Goal: Feedback & Contribution: Contribute content

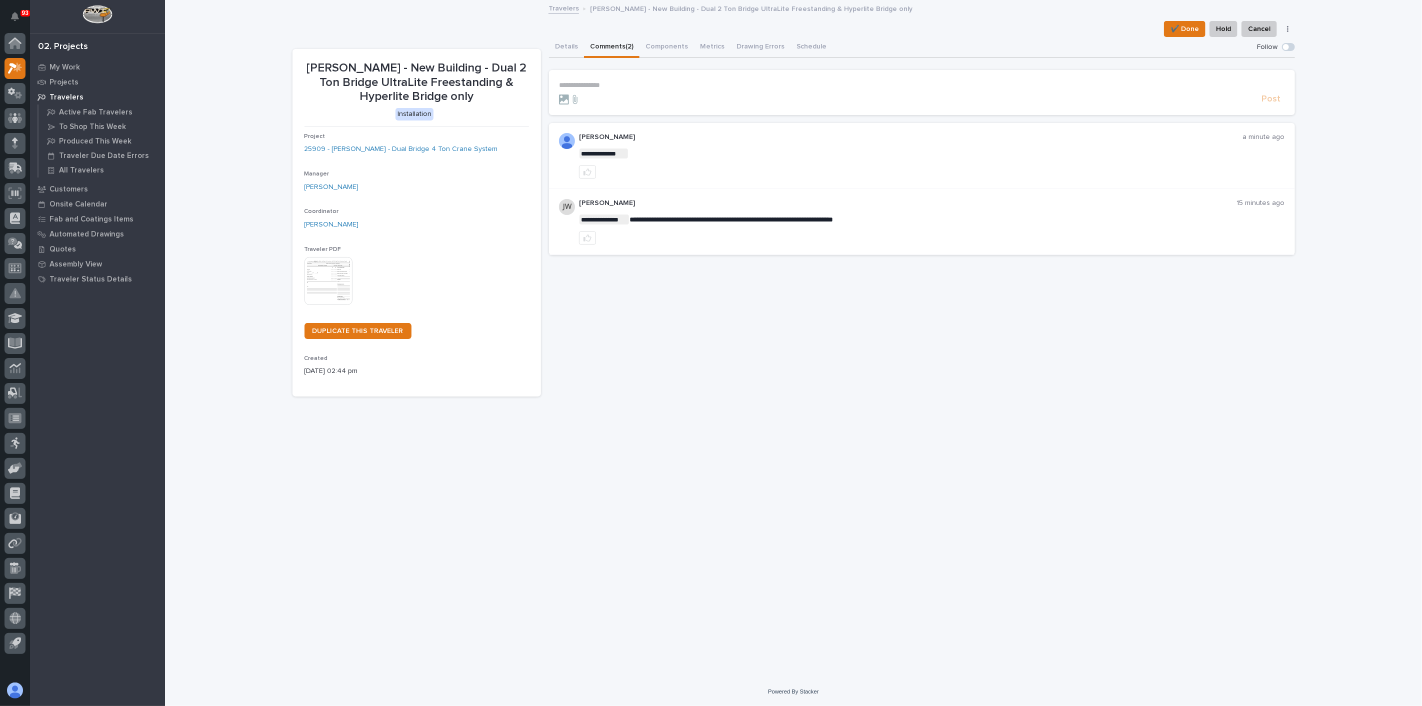
click at [684, 308] on div "**********" at bounding box center [922, 217] width 746 height 360
click at [430, 144] on link "25909 - [PERSON_NAME] - Dual Bridge 4 Ton Crane System" at bounding box center [402, 149] width 194 height 11
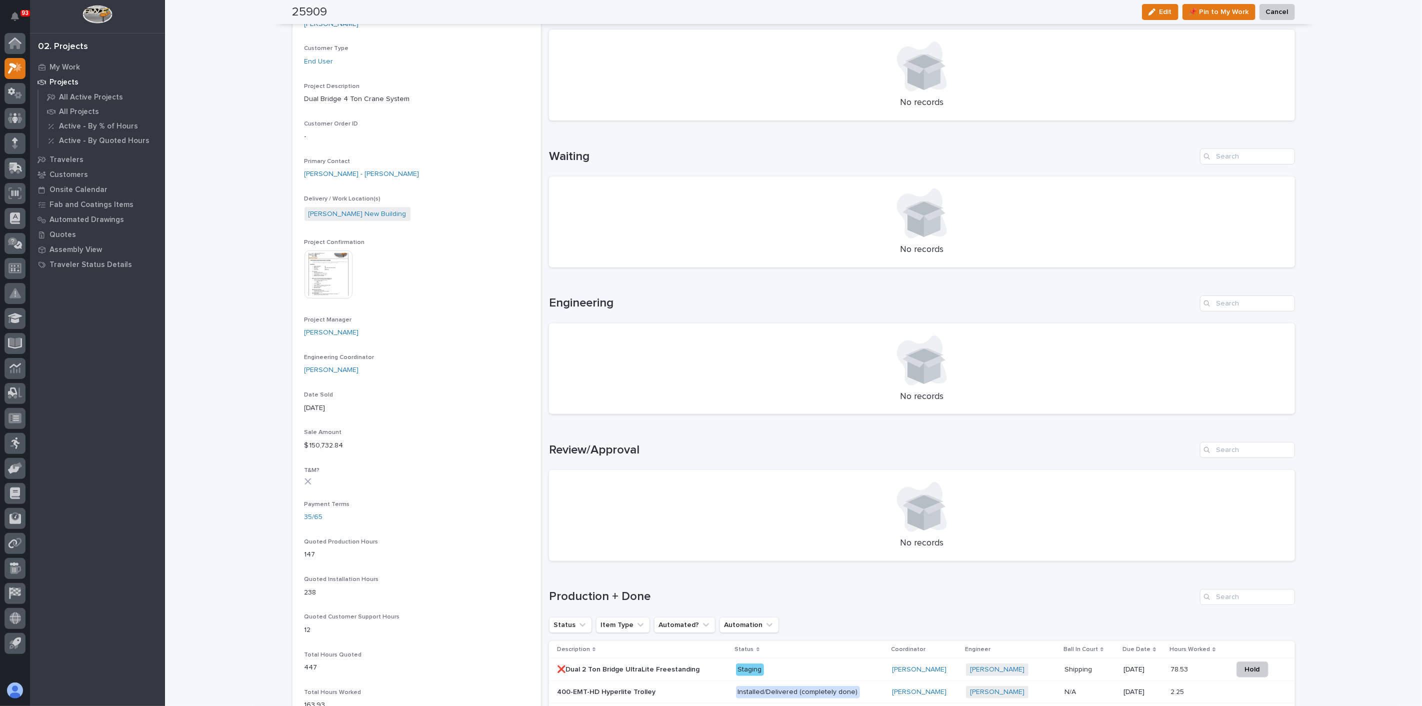
scroll to position [167, 0]
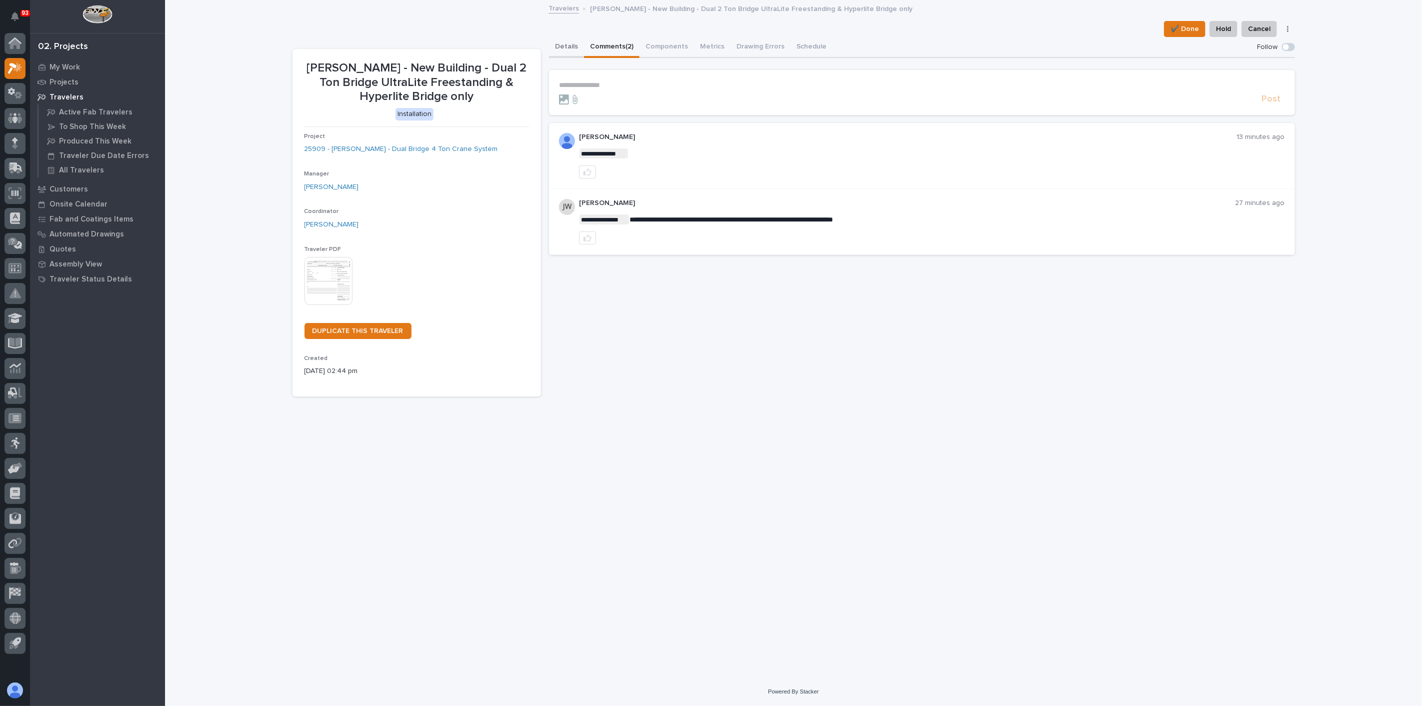
click at [563, 46] on button "Details" at bounding box center [566, 47] width 35 height 21
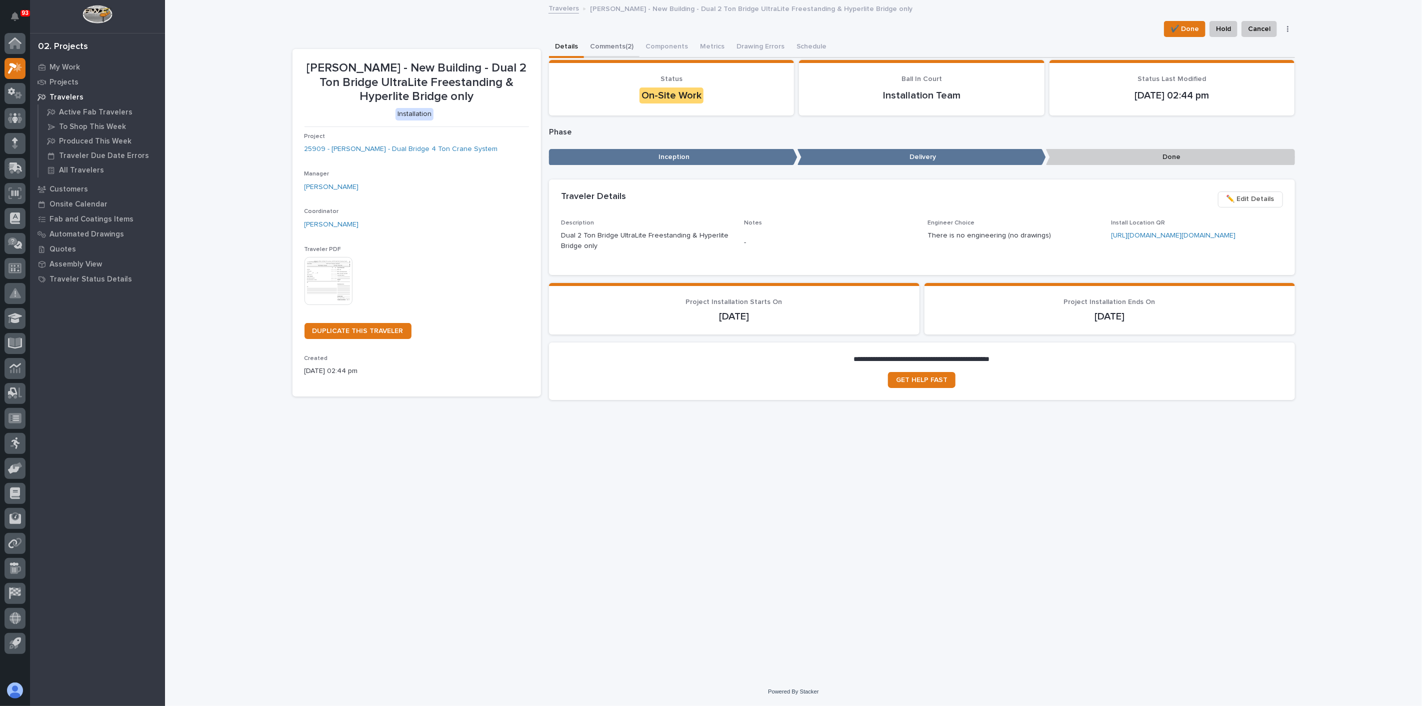
click at [617, 39] on button "Comments (2)" at bounding box center [612, 47] width 56 height 21
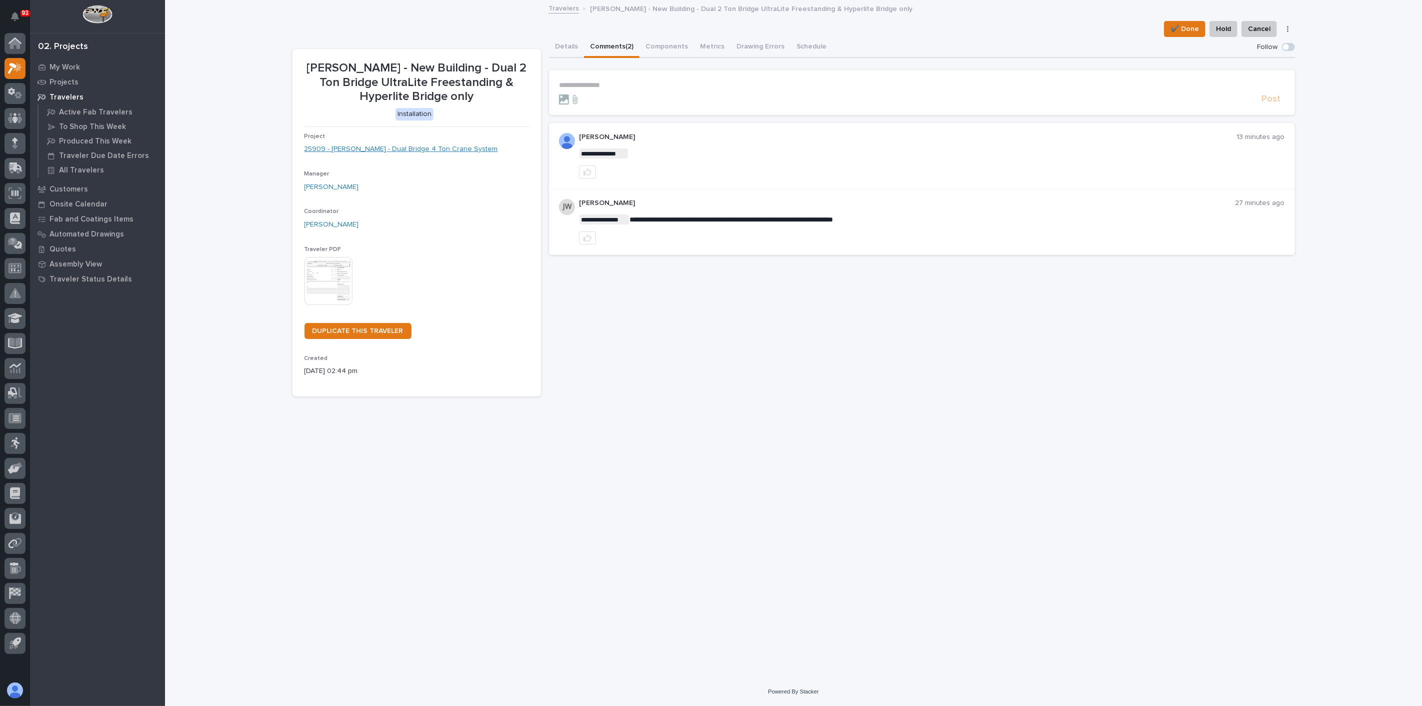
click at [415, 147] on link "25909 - [PERSON_NAME] - Dual Bridge 4 Ton Crane System" at bounding box center [402, 149] width 194 height 11
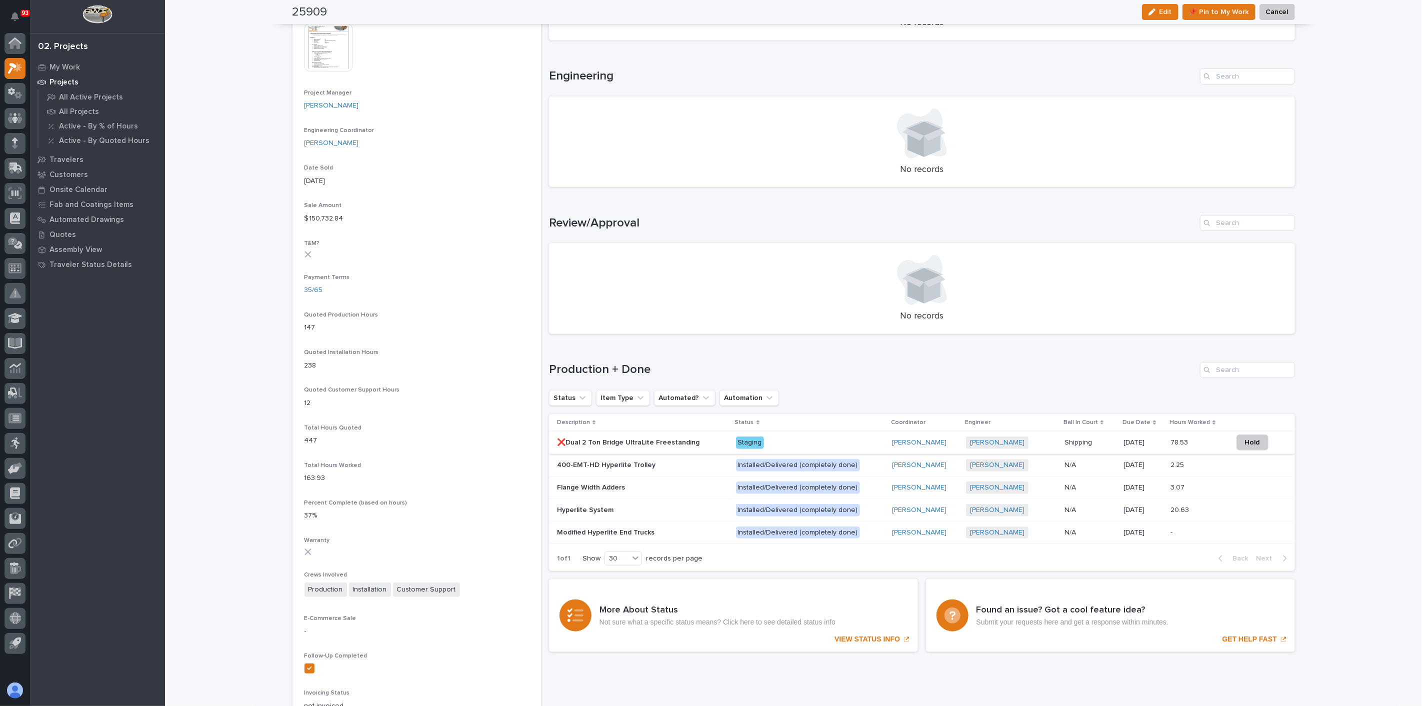
scroll to position [500, 0]
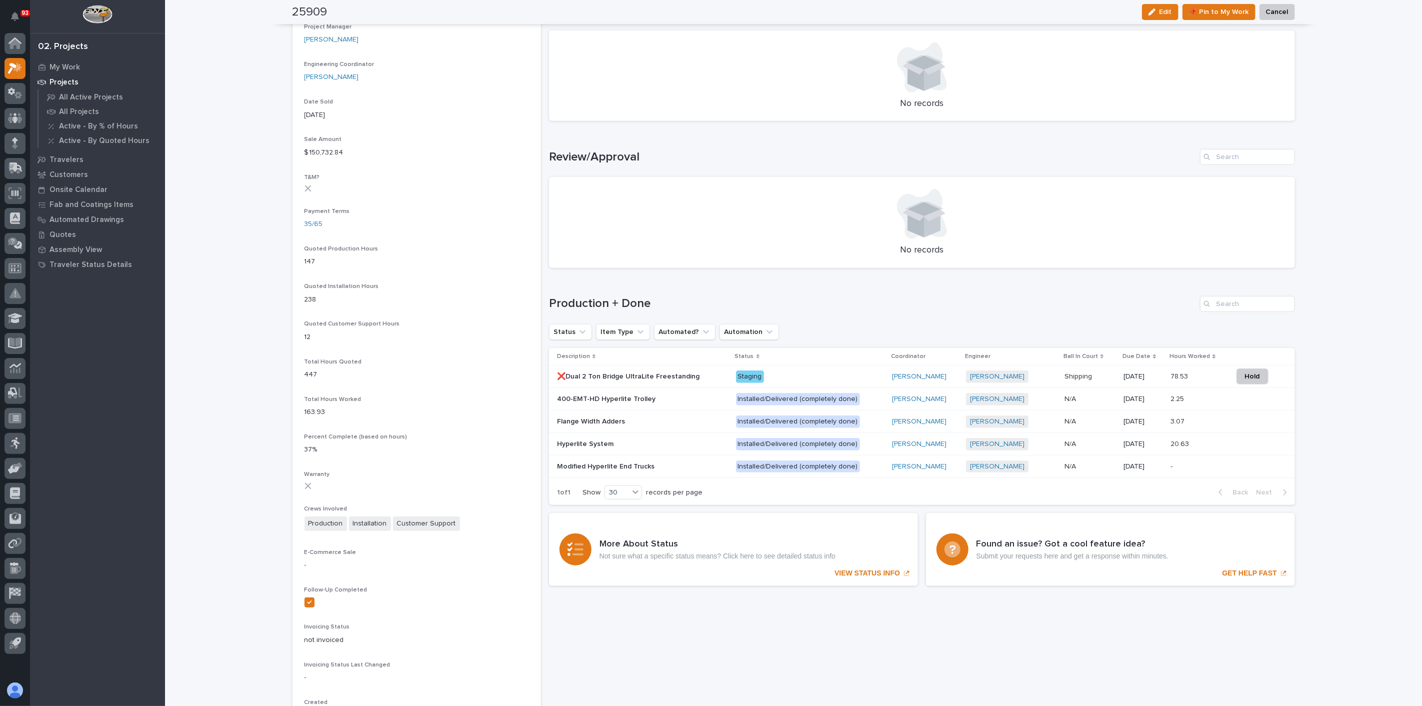
click at [587, 443] on p "Hyperlite System" at bounding box center [586, 443] width 59 height 11
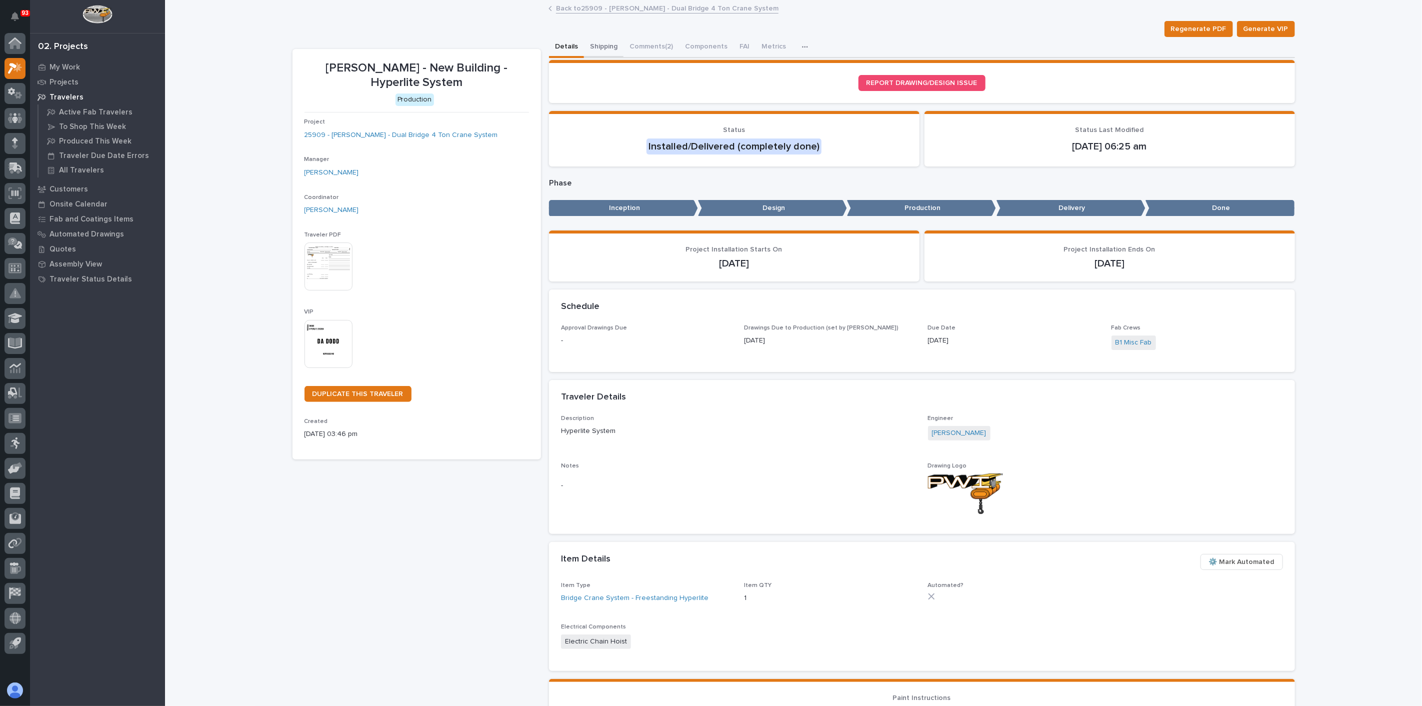
click at [599, 48] on button "Shipping" at bounding box center [604, 47] width 40 height 21
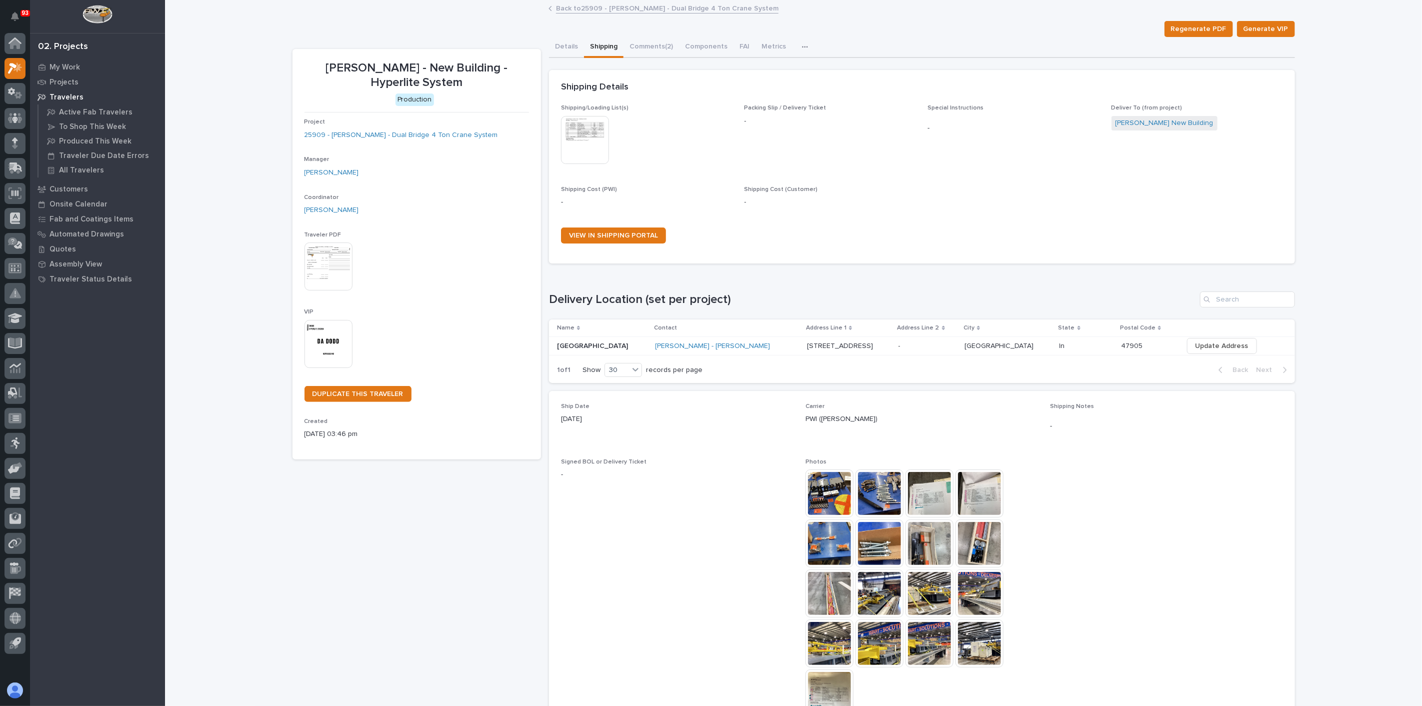
click at [576, 124] on img at bounding box center [585, 140] width 48 height 48
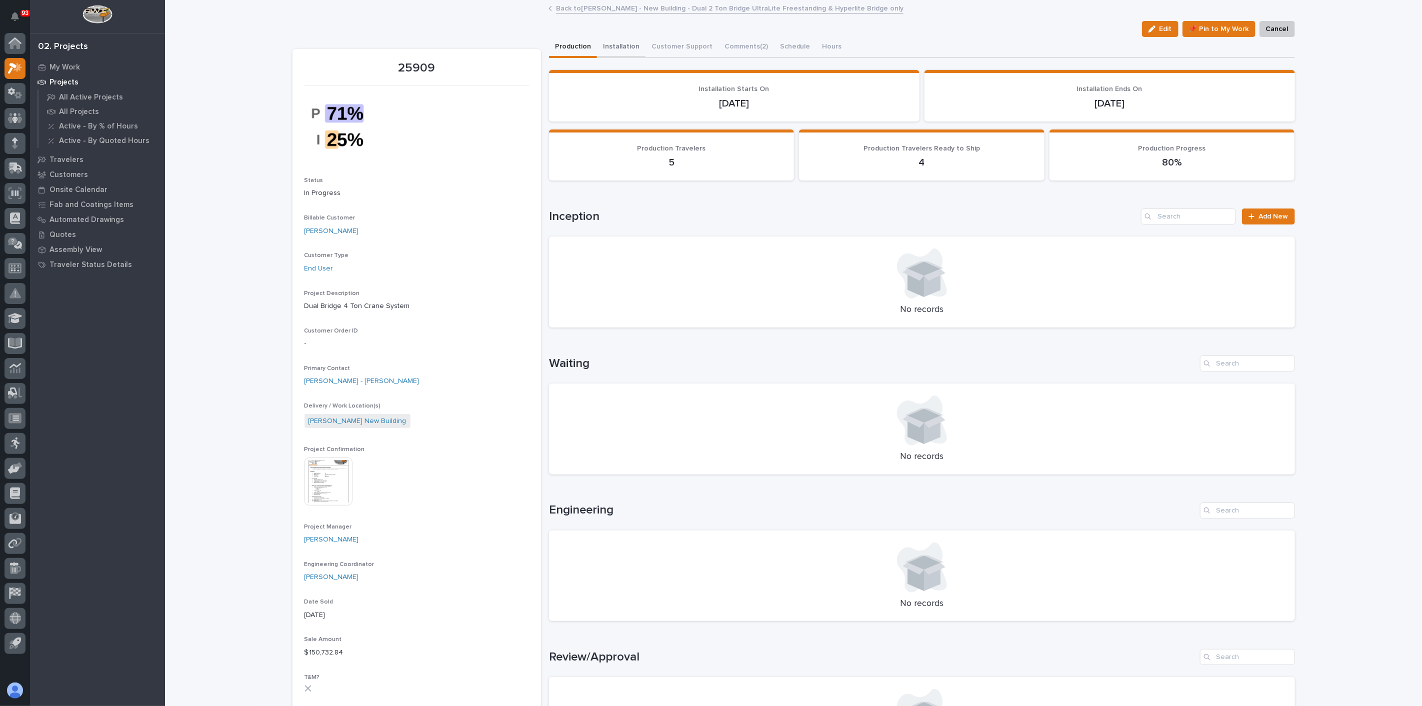
click at [609, 40] on button "Installation" at bounding box center [621, 47] width 49 height 21
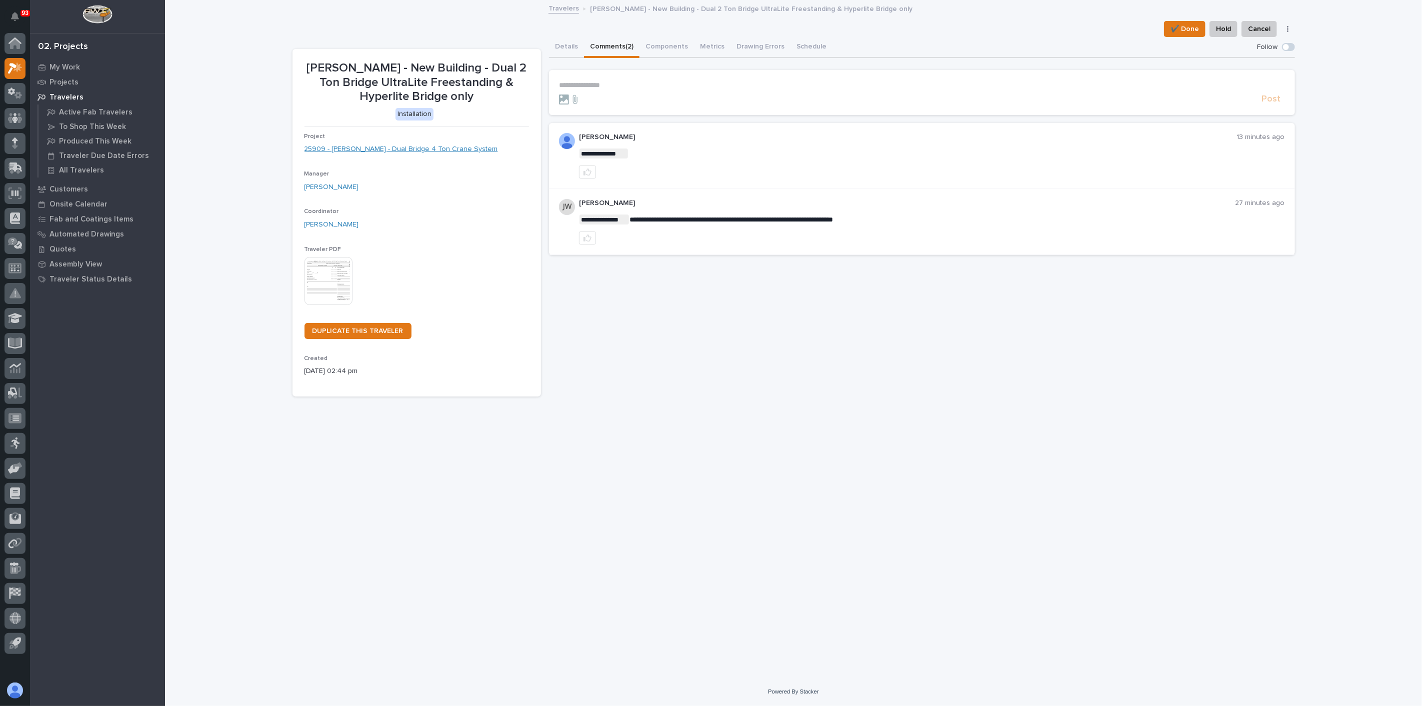
click at [401, 147] on link "25909 - [PERSON_NAME] - Dual Bridge 4 Ton Crane System" at bounding box center [402, 149] width 194 height 11
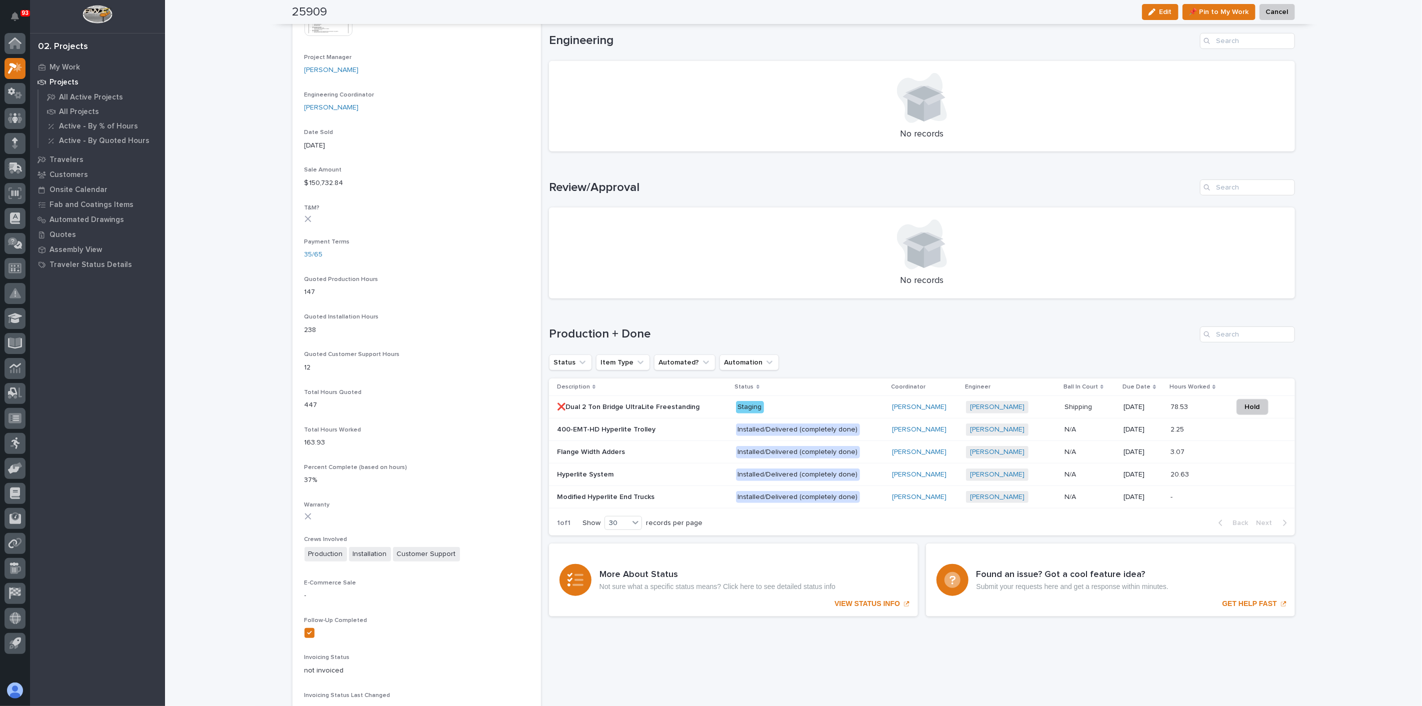
scroll to position [500, 0]
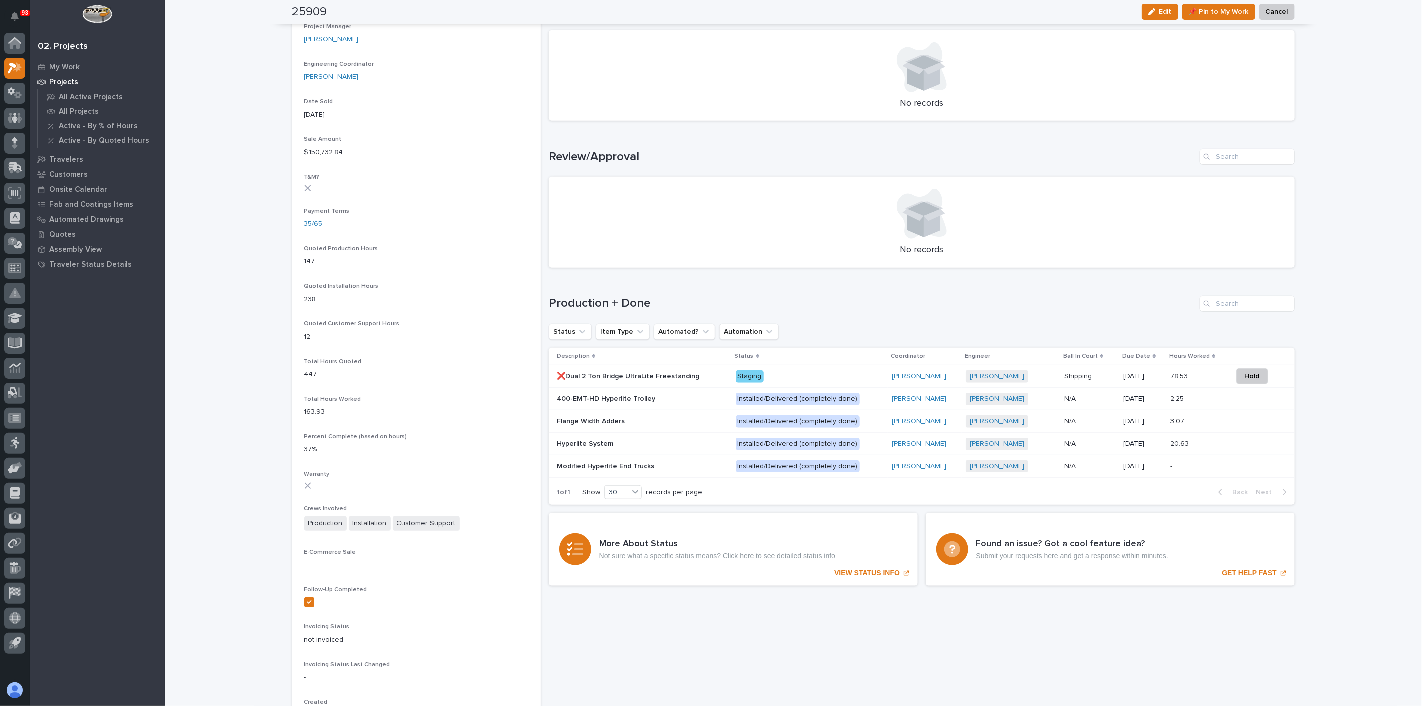
click at [609, 442] on p at bounding box center [642, 444] width 171 height 9
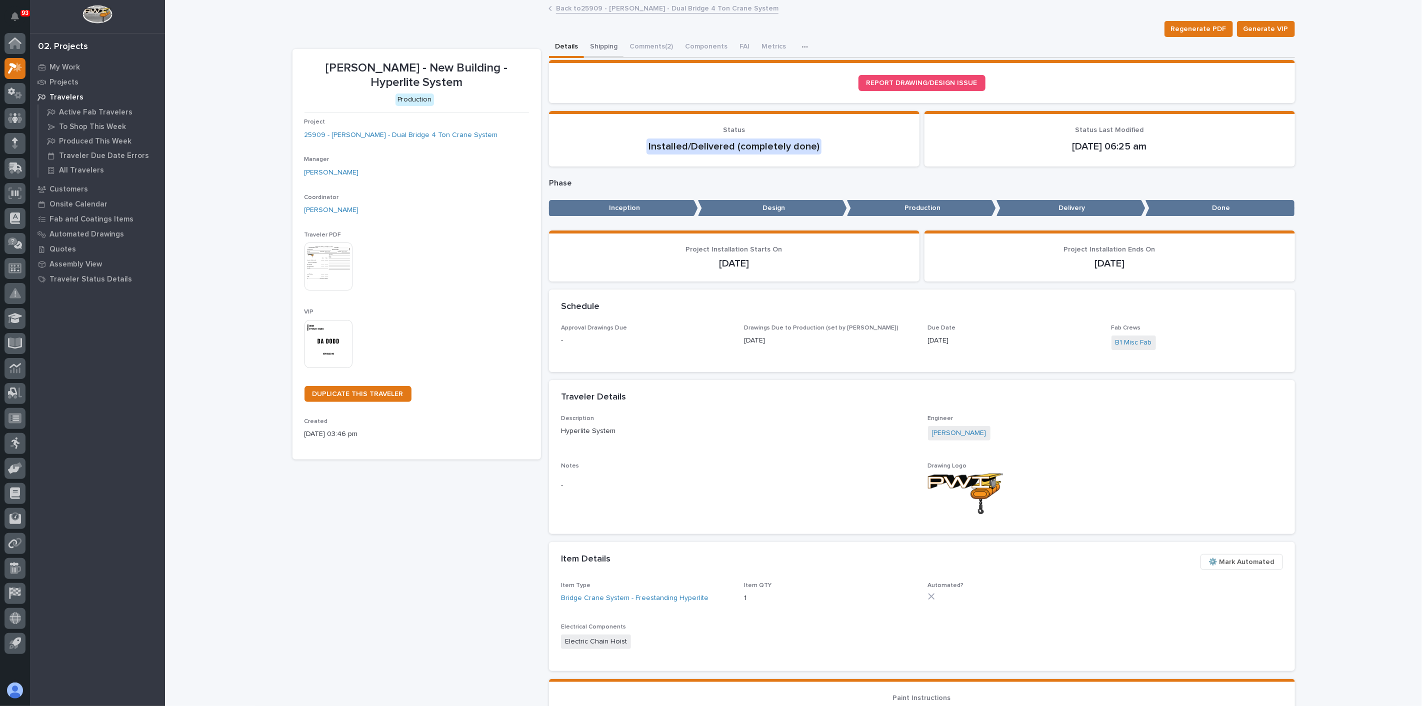
click at [595, 43] on button "Shipping" at bounding box center [604, 47] width 40 height 21
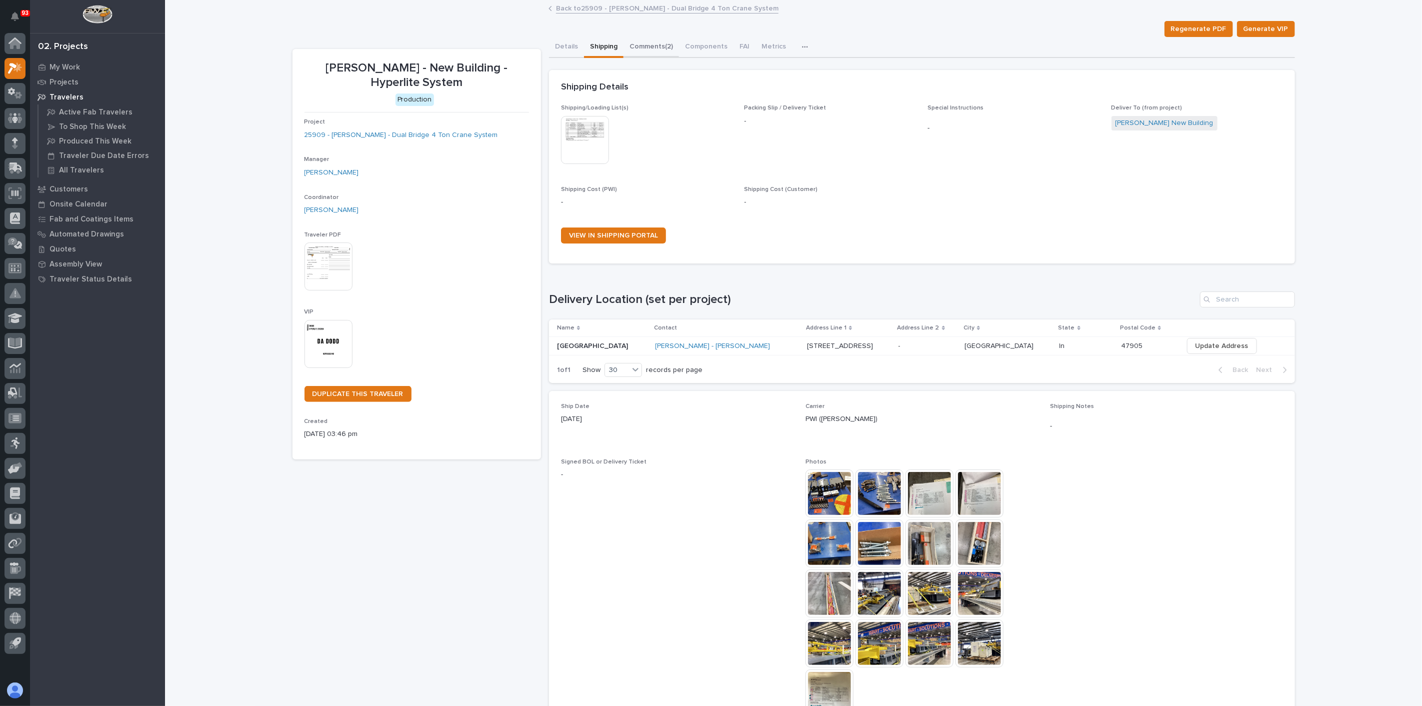
click at [647, 50] on button "Comments (2)" at bounding box center [652, 47] width 56 height 21
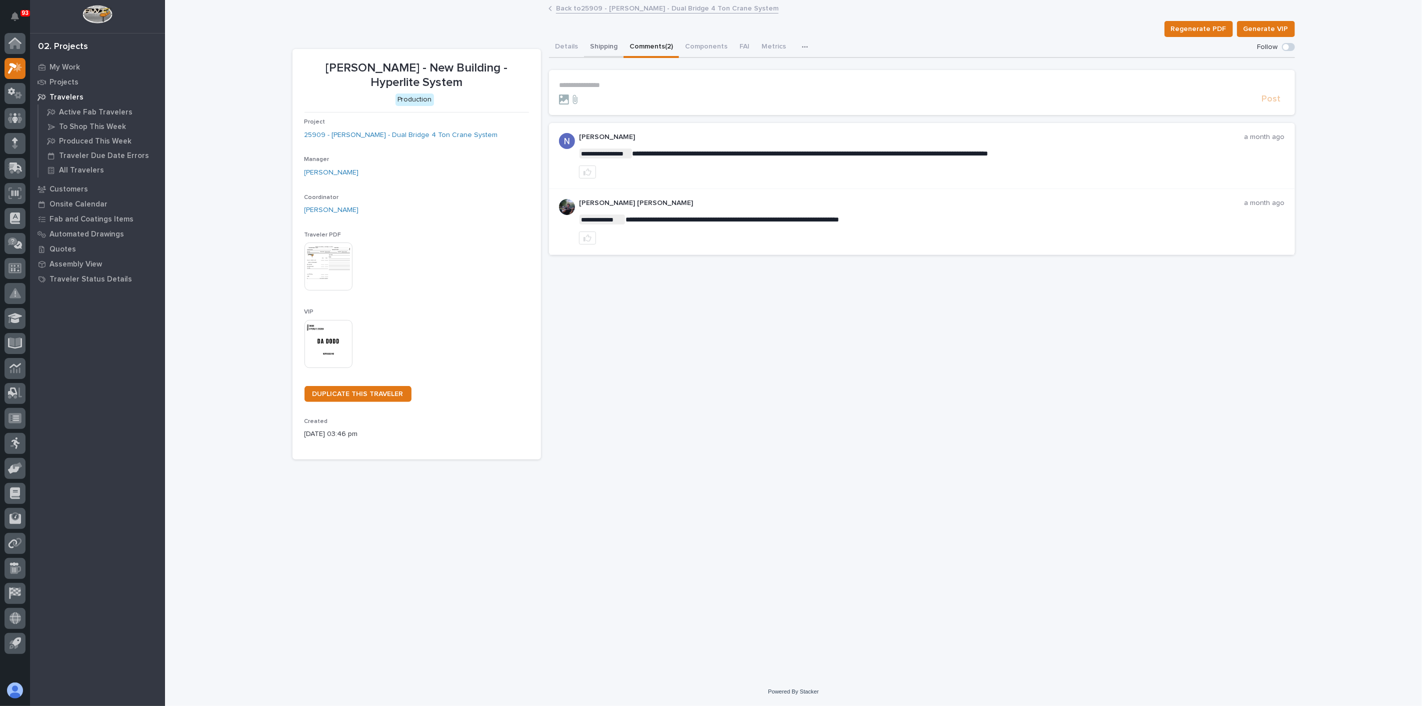
click at [603, 44] on button "Shipping" at bounding box center [604, 47] width 40 height 21
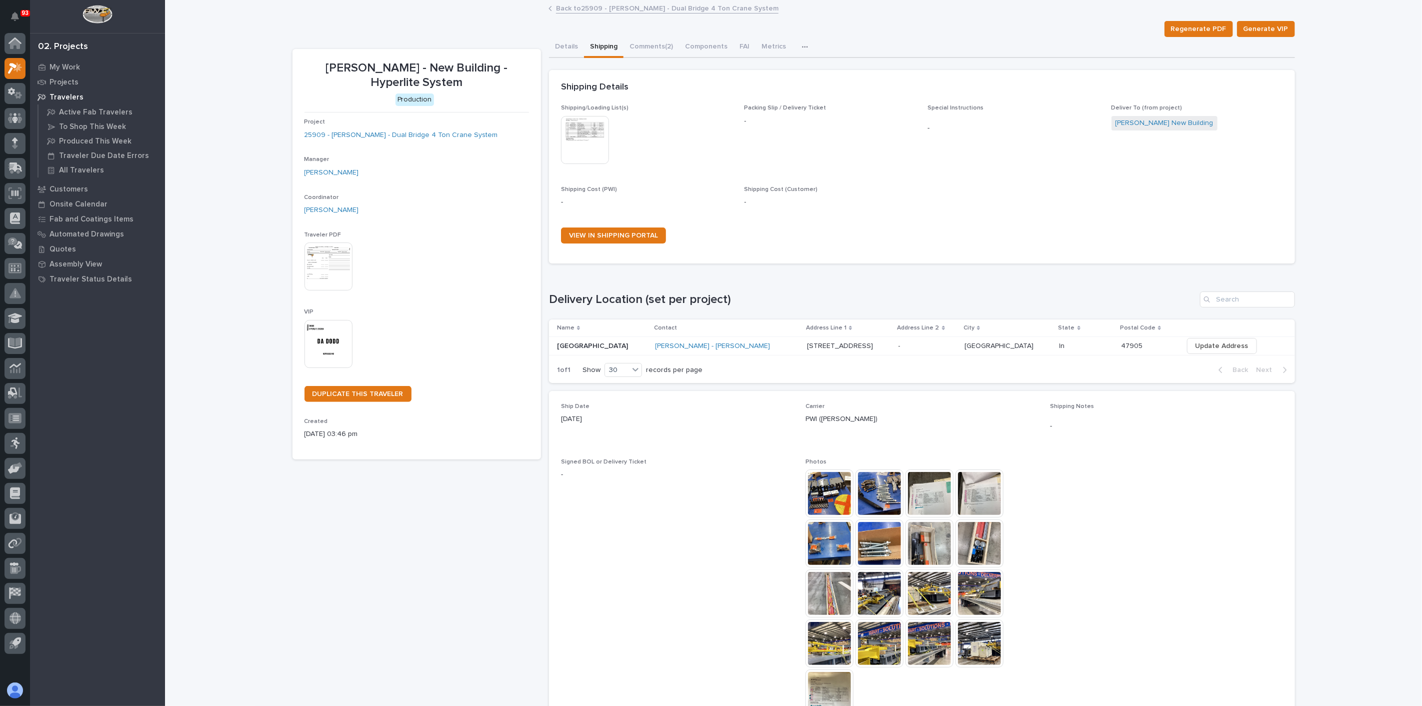
click at [834, 493] on img at bounding box center [830, 494] width 48 height 48
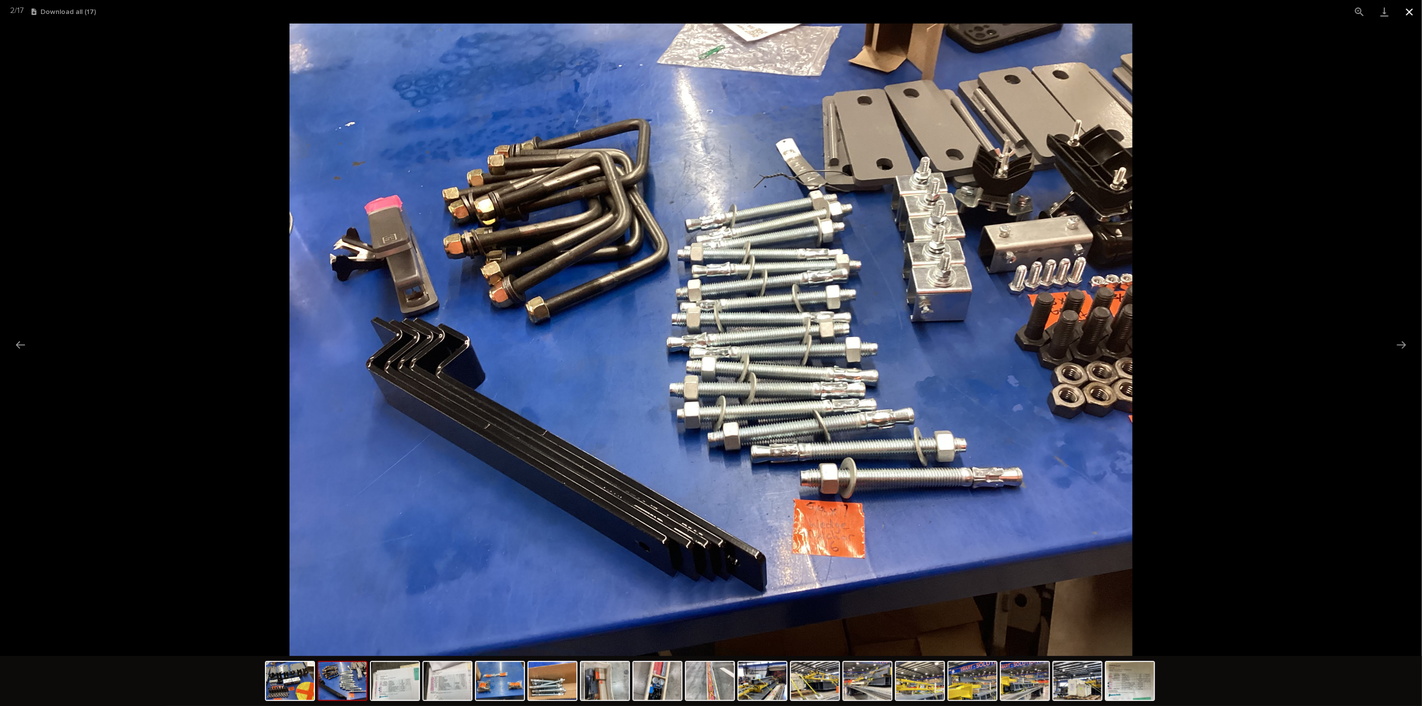
click at [1417, 7] on button "Close gallery" at bounding box center [1409, 12] width 25 height 24
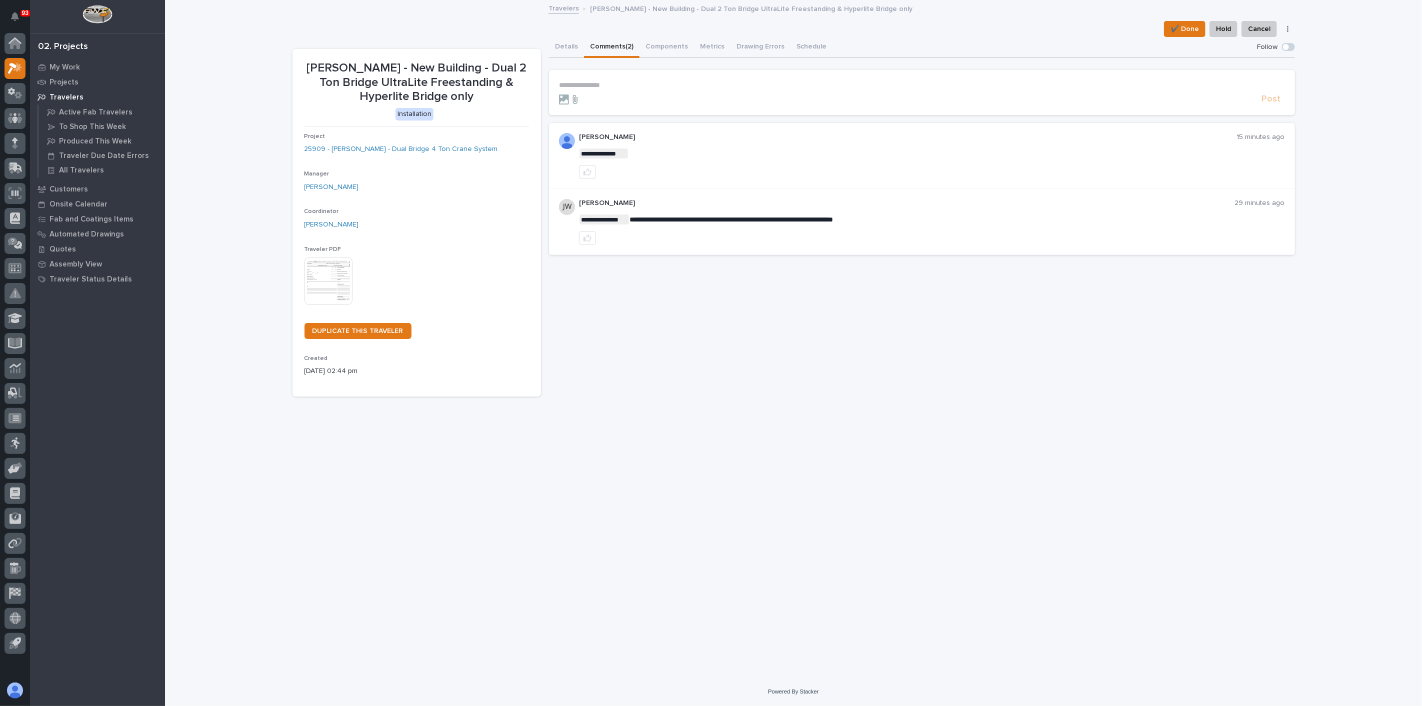
click at [576, 99] on icon at bounding box center [575, 100] width 12 height 10
click at [569, 95] on input "file" at bounding box center [569, 95] width 0 height 0
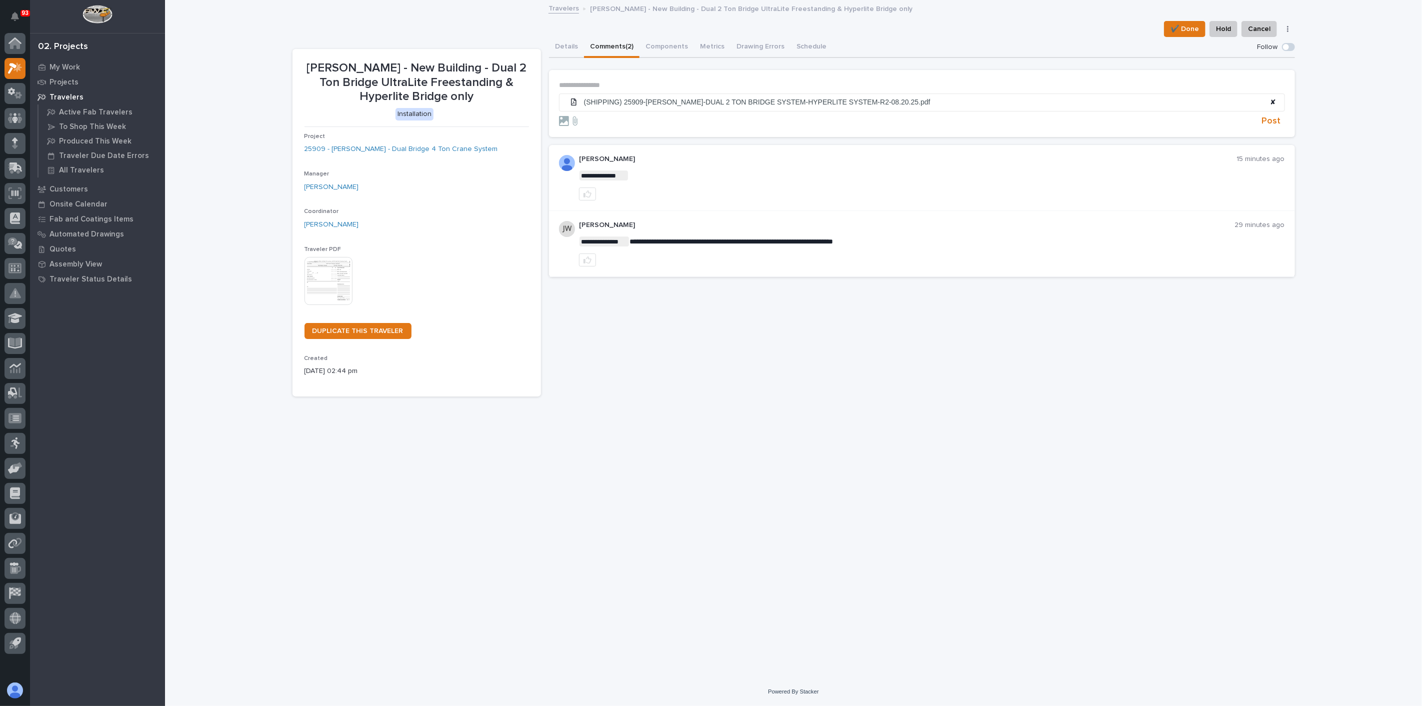
click at [598, 82] on p "**********" at bounding box center [922, 85] width 726 height 9
click at [1273, 122] on span "Post" at bounding box center [1271, 126] width 19 height 12
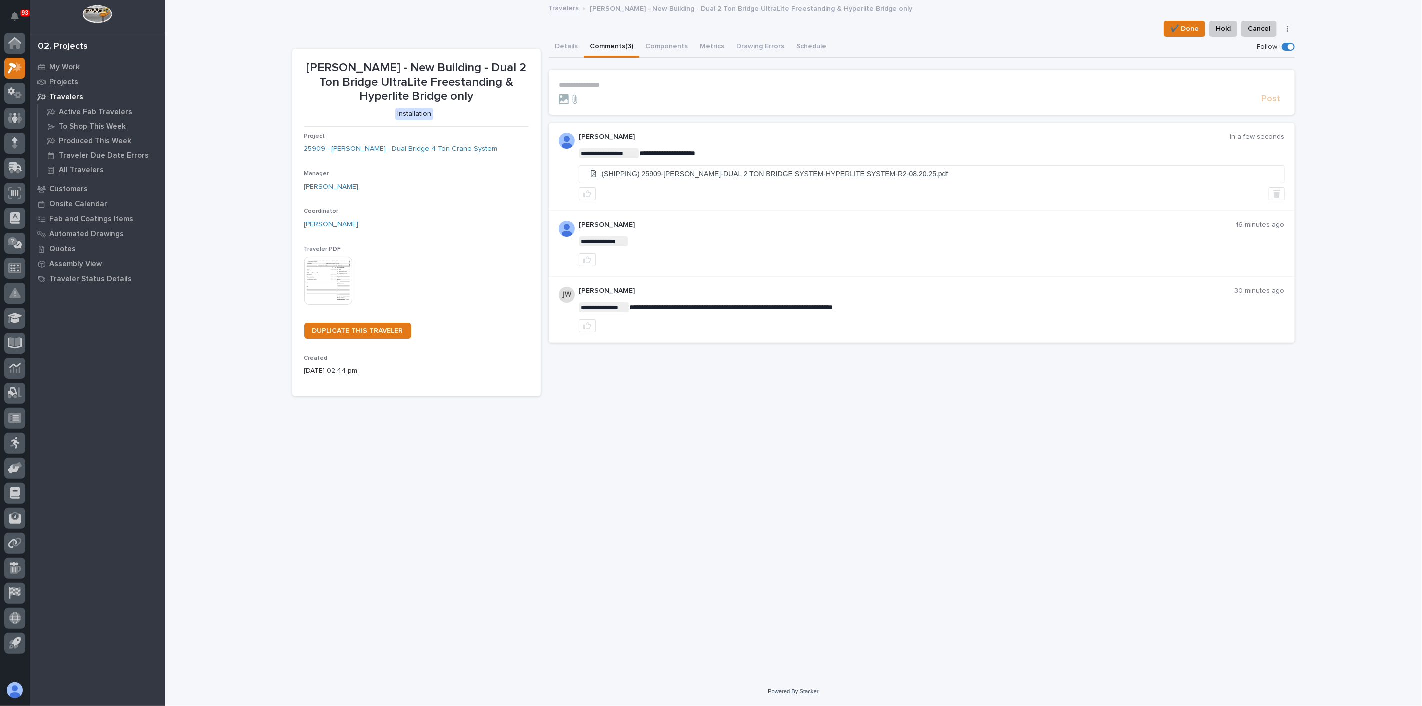
click at [776, 444] on div "**********" at bounding box center [794, 327] width 1013 height 652
